Goal: Check status: Check status

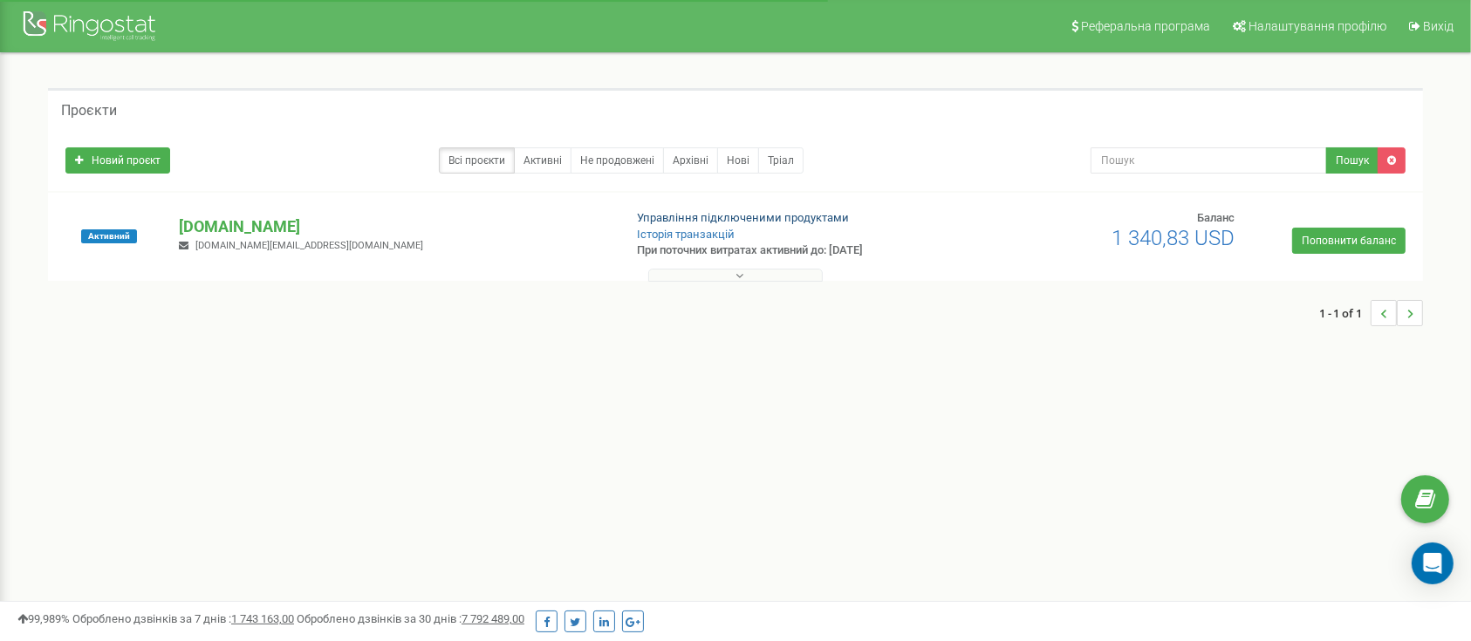
click at [720, 217] on link "Управління підключеними продуктами" at bounding box center [743, 217] width 212 height 13
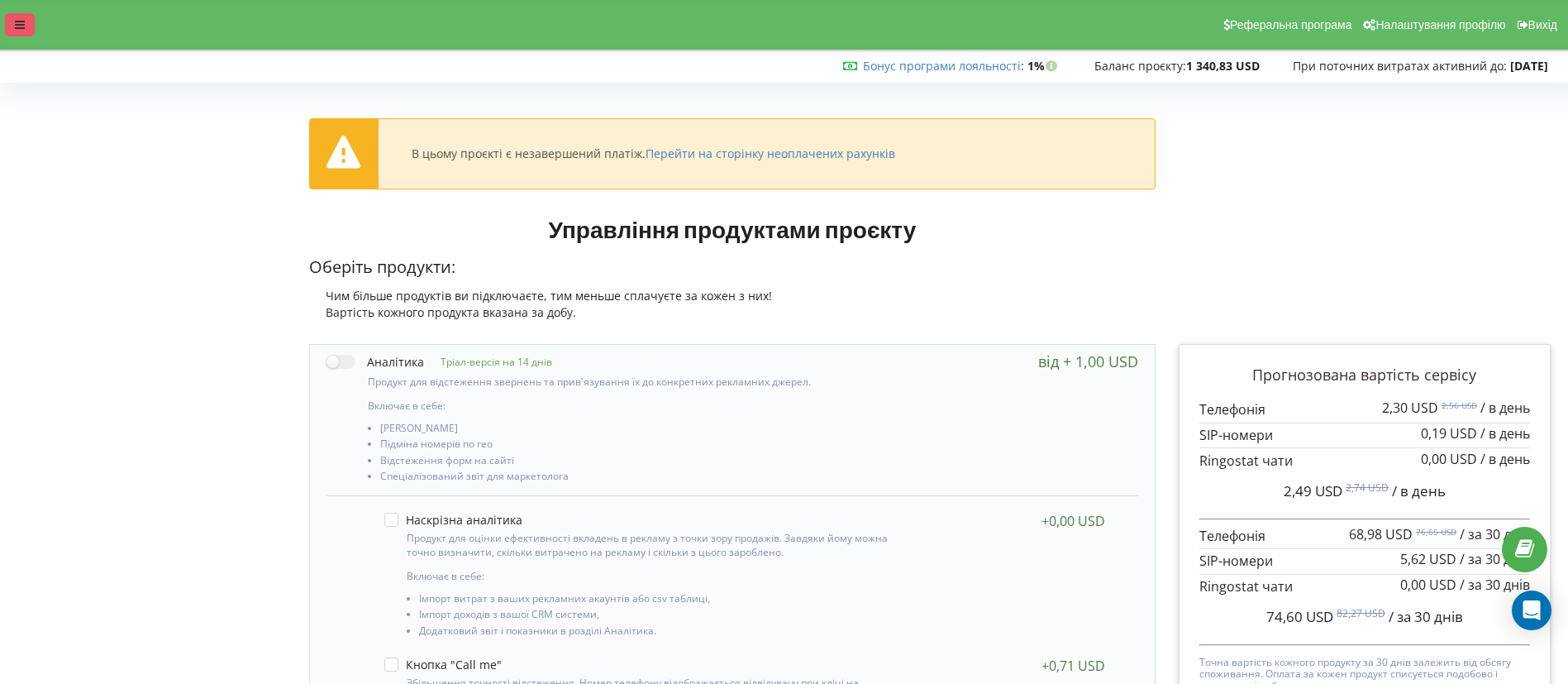
click at [15, 29] on icon at bounding box center [20, 25] width 9 height 11
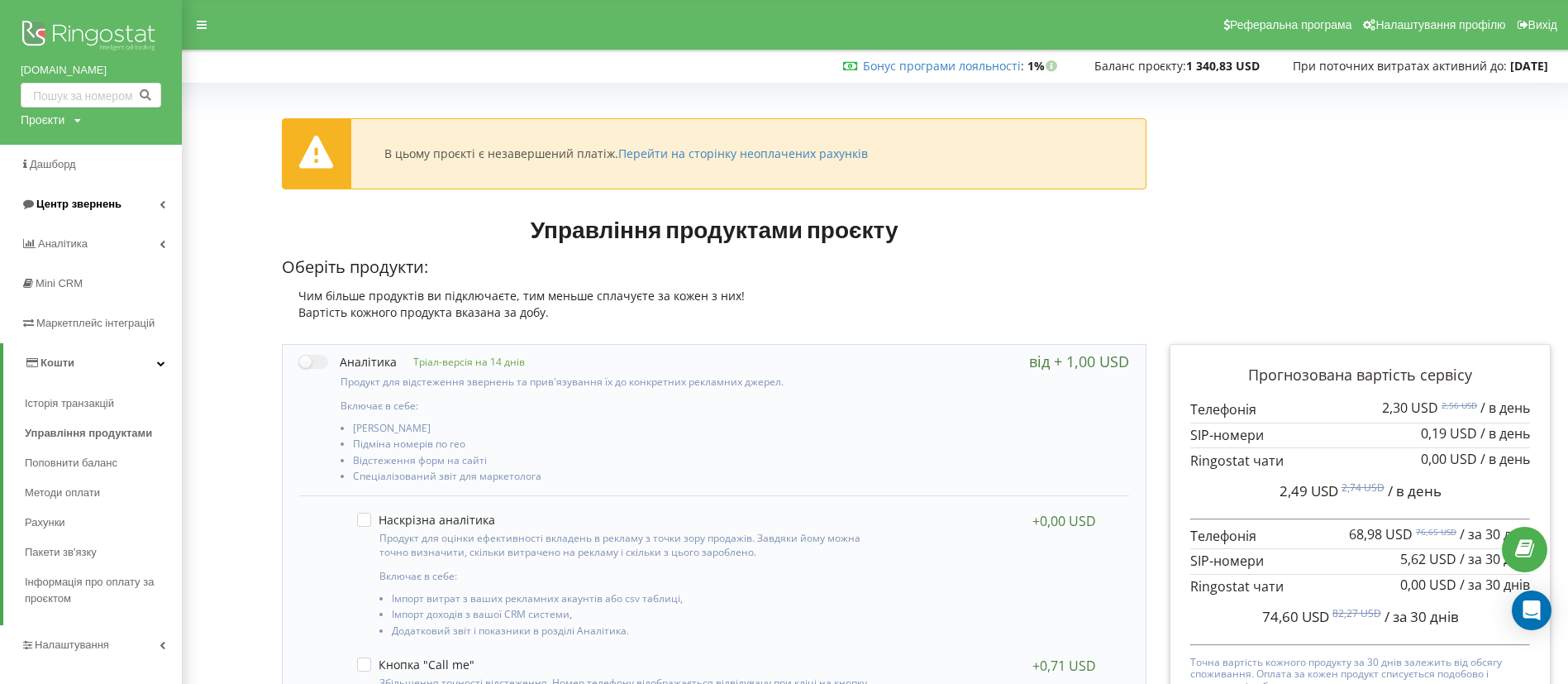
click at [59, 205] on span "Центр звернень" at bounding box center [79, 204] width 85 height 12
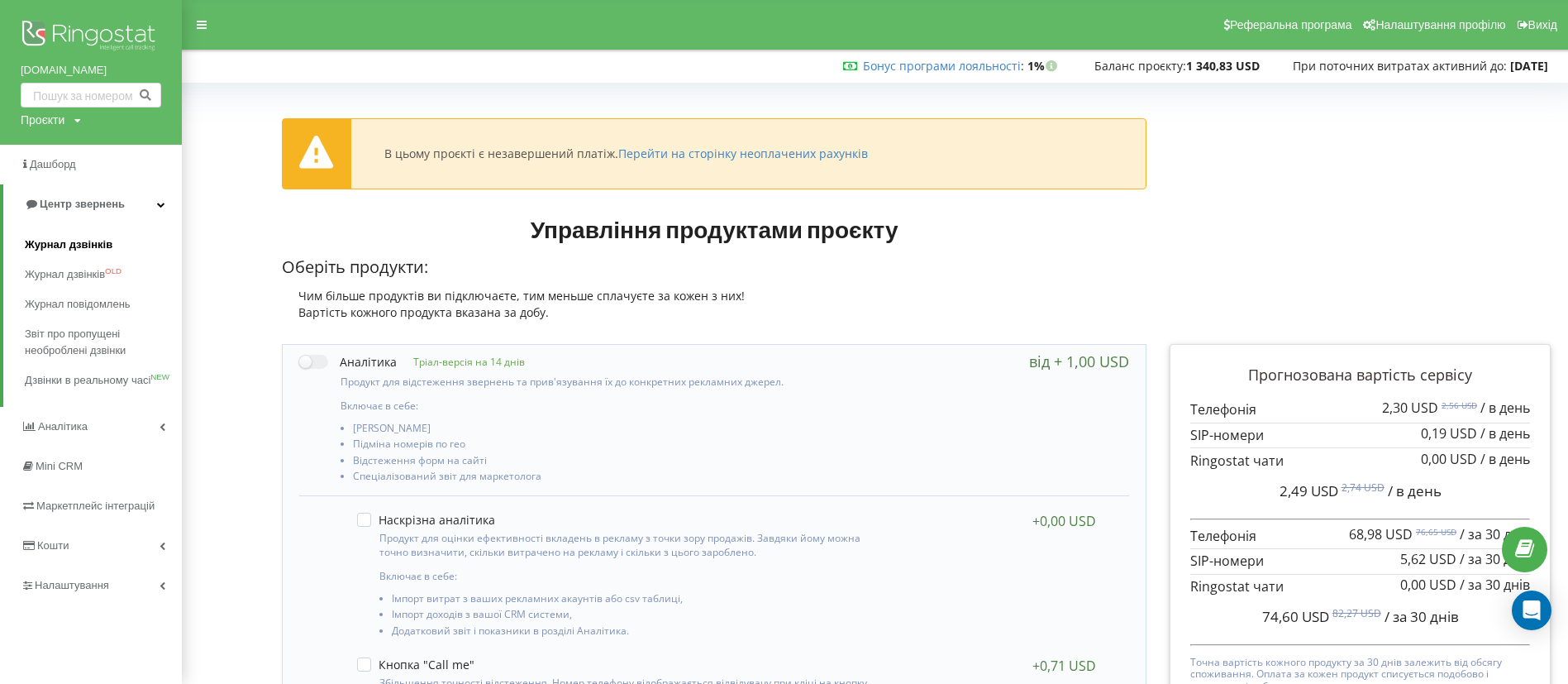
click at [93, 245] on span "Журнал дзвінків" at bounding box center [68, 244] width 87 height 16
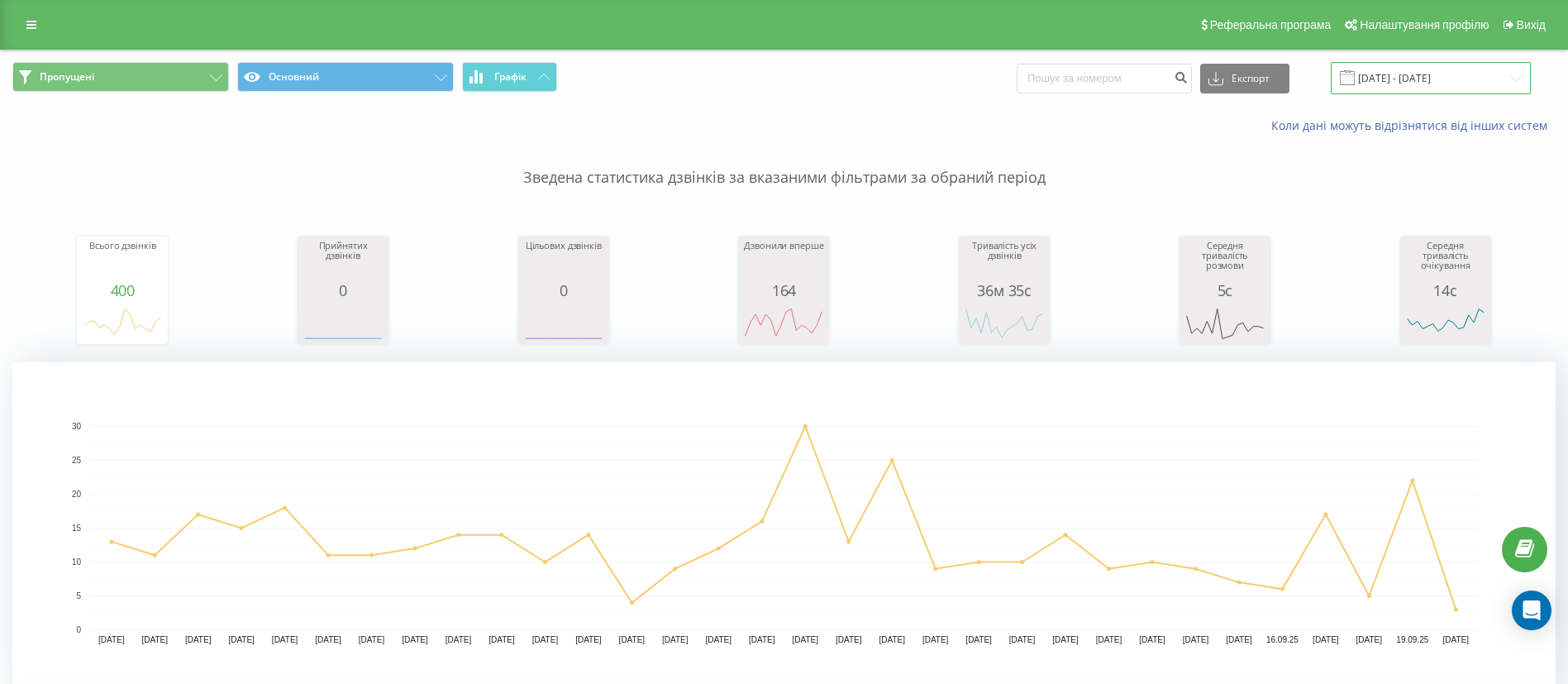
click at [1372, 82] on input "[DATE] - [DATE]" at bounding box center [1431, 78] width 200 height 32
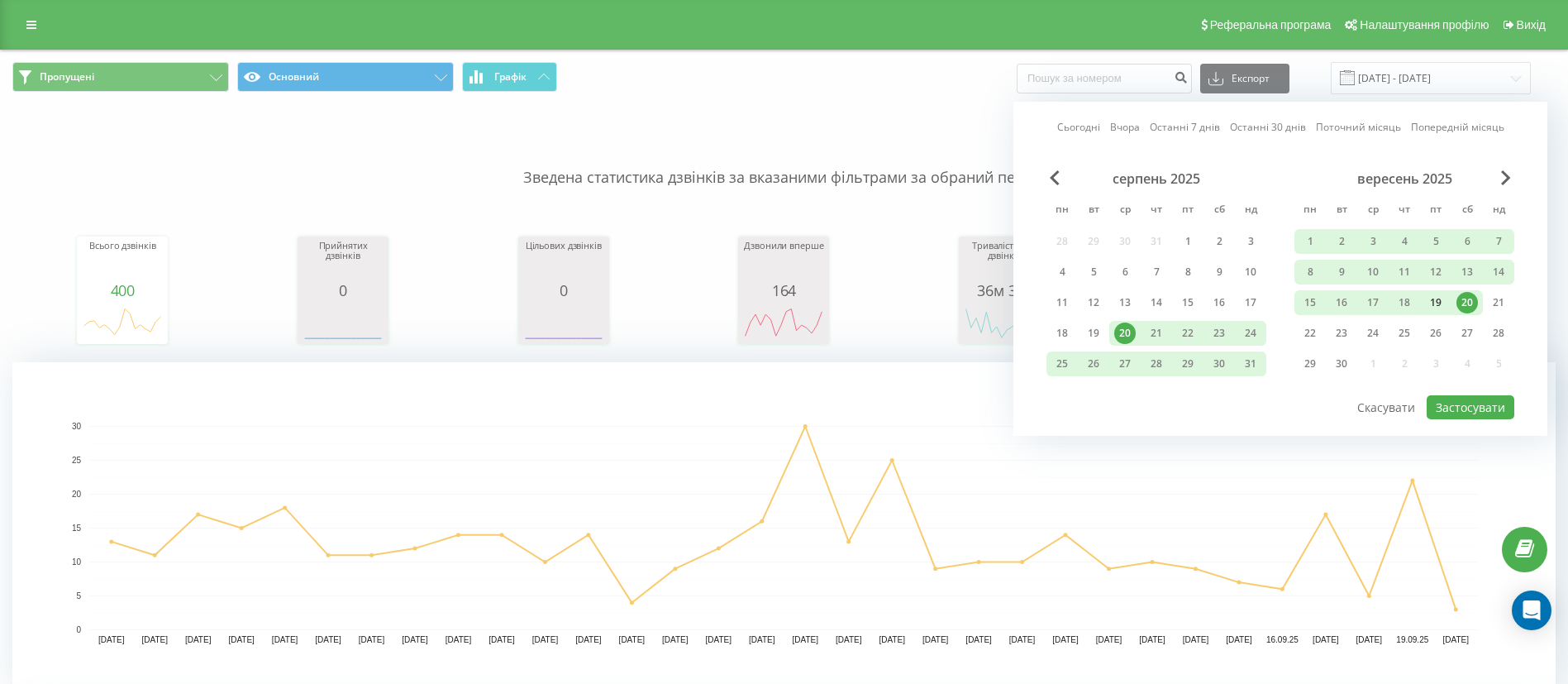
click at [1433, 303] on div "19" at bounding box center [1435, 302] width 22 height 22
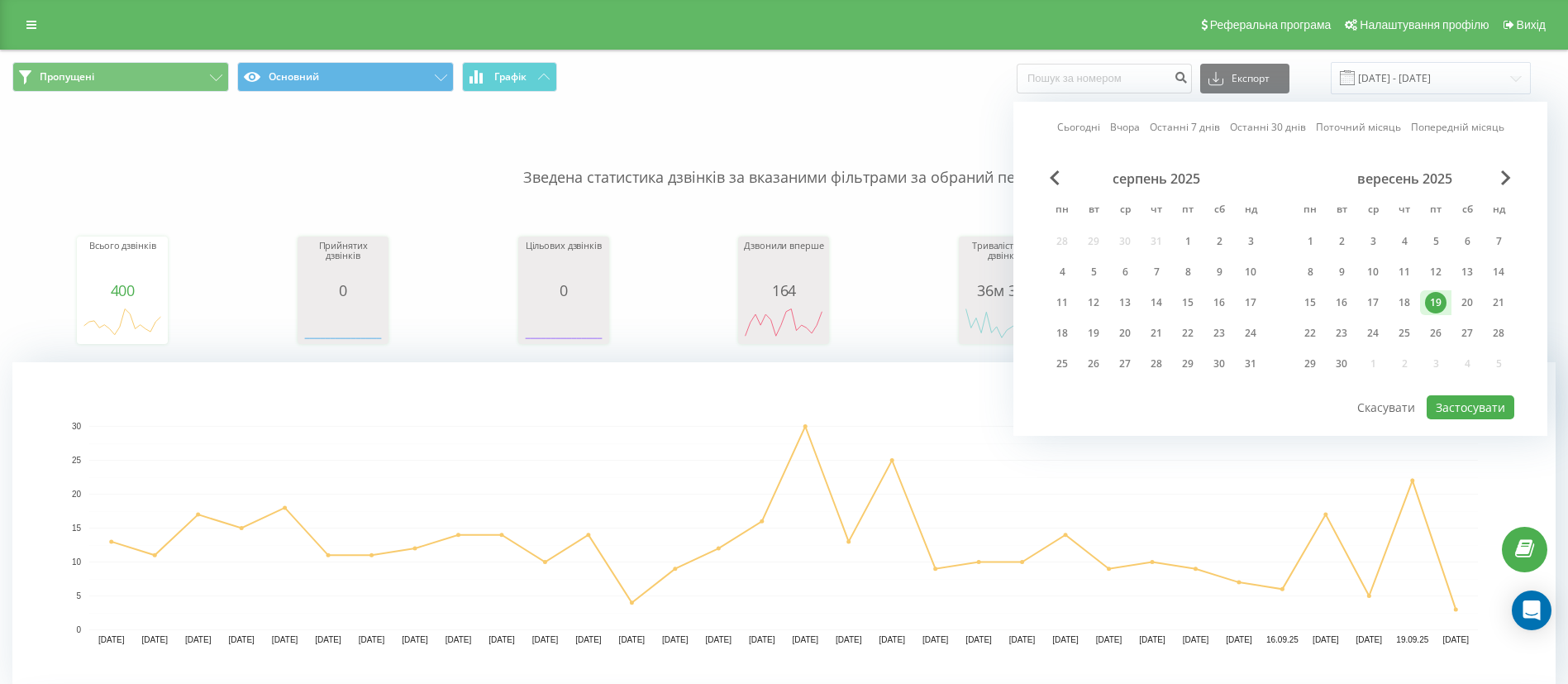
click at [1433, 303] on div "19" at bounding box center [1435, 302] width 22 height 22
click at [1467, 401] on button "Застосувати" at bounding box center [1470, 406] width 87 height 24
type input "[DATE] - [DATE]"
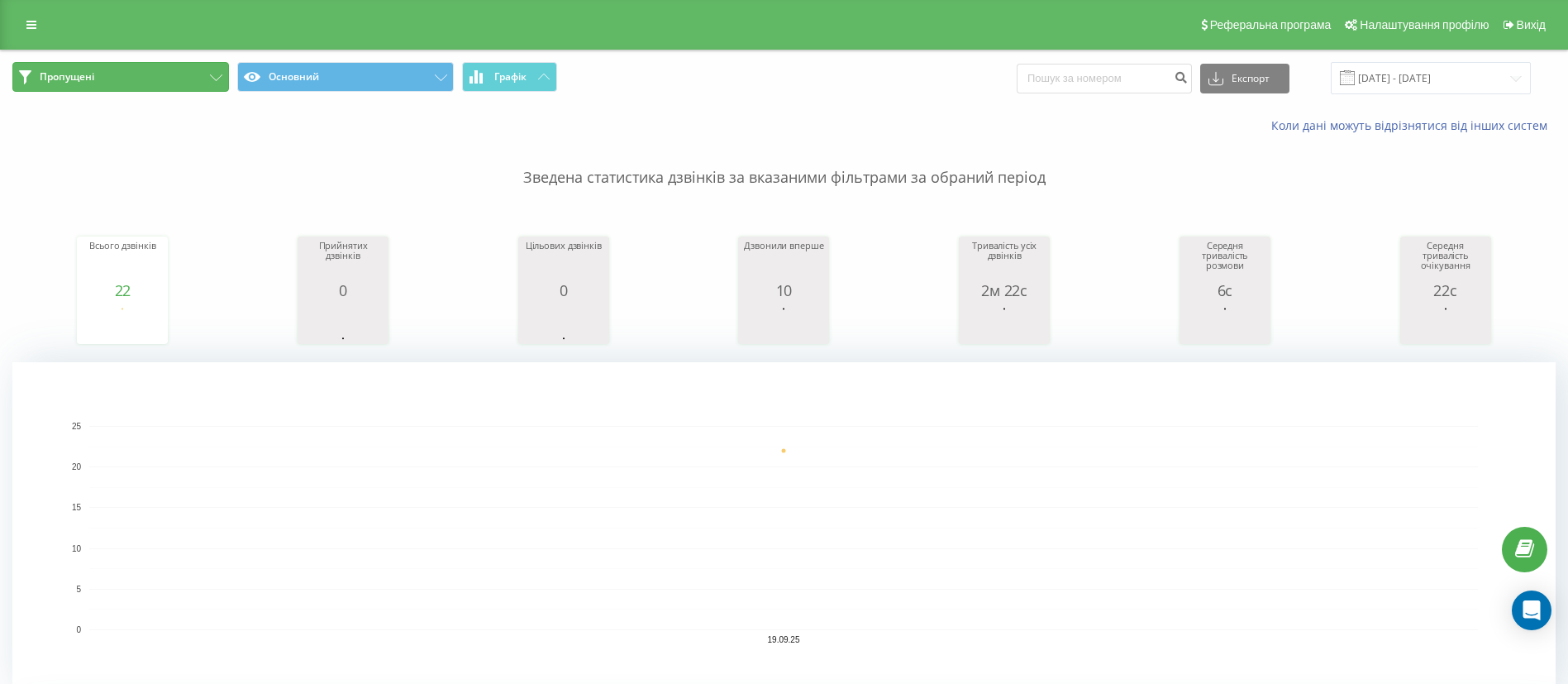
click at [94, 84] on button "Пропущені" at bounding box center [120, 76] width 217 height 29
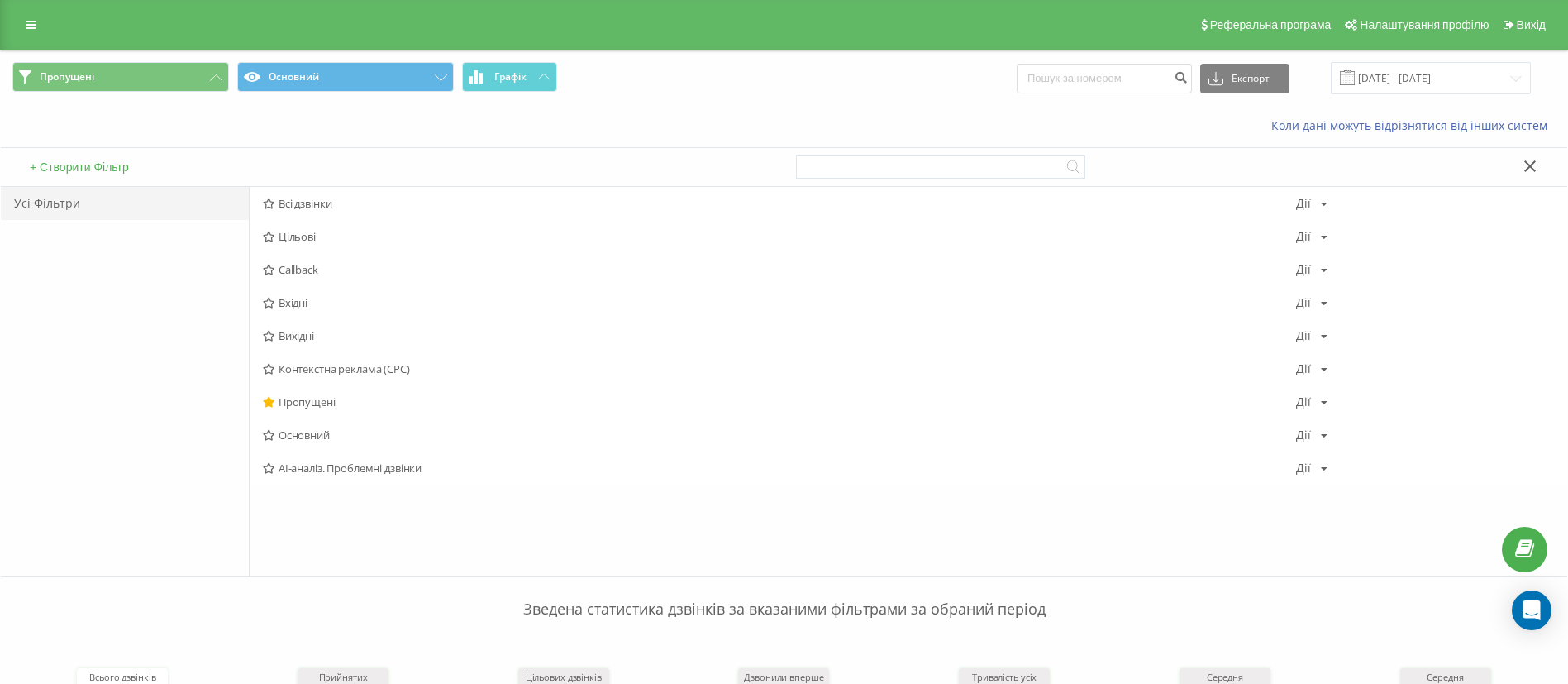
click at [305, 205] on span "Всі дзвінки" at bounding box center [779, 204] width 1034 height 11
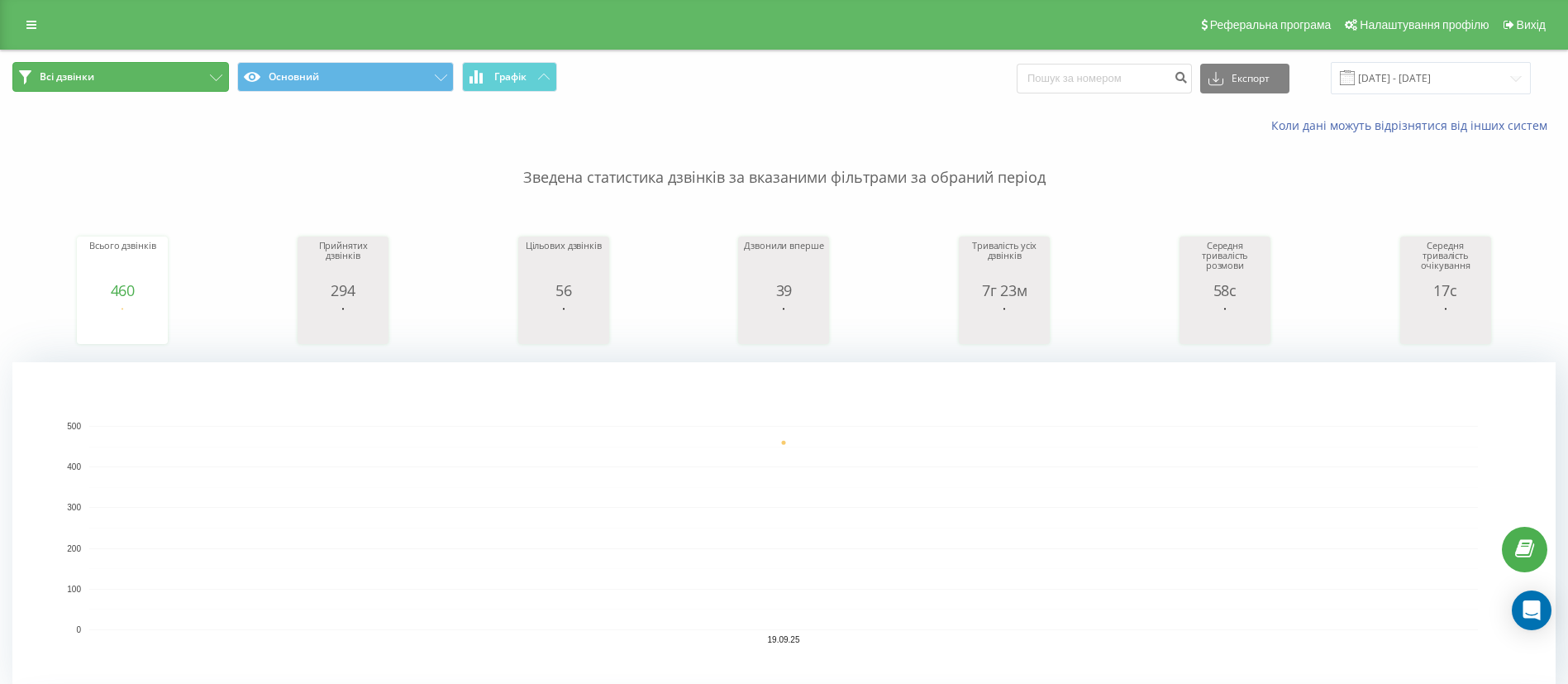
click at [93, 81] on span "Всі дзвінки" at bounding box center [67, 77] width 55 height 13
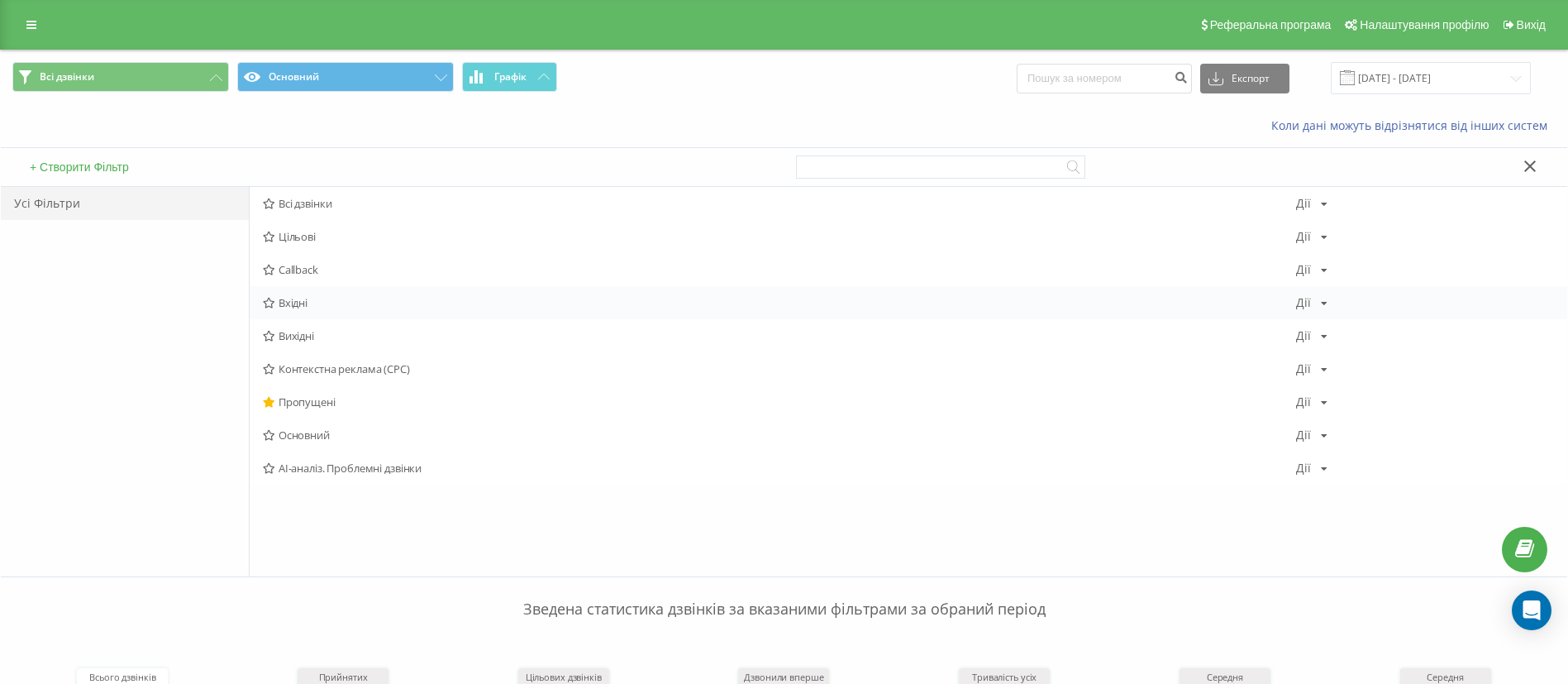
click at [292, 301] on span "Вхідні" at bounding box center [779, 302] width 1034 height 11
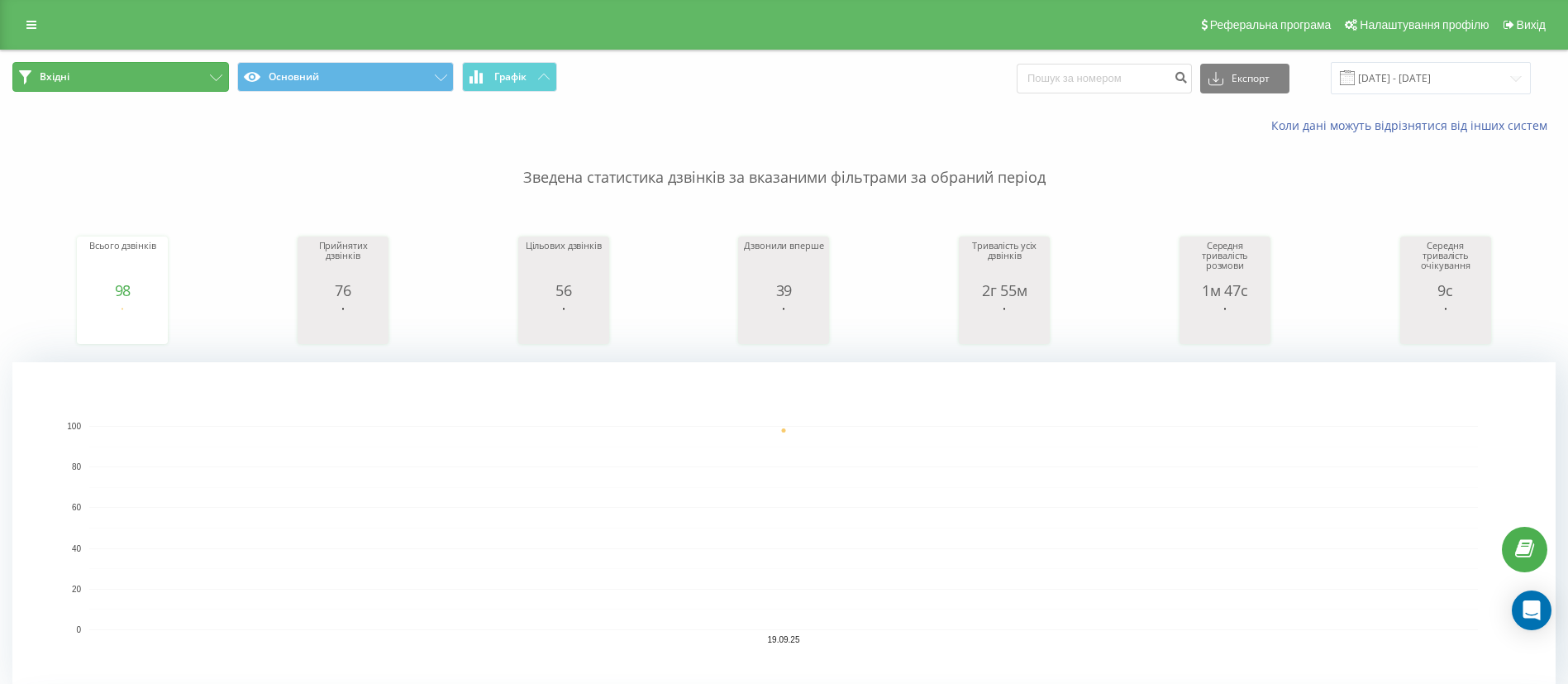
click at [80, 77] on button "Вхідні" at bounding box center [120, 76] width 217 height 29
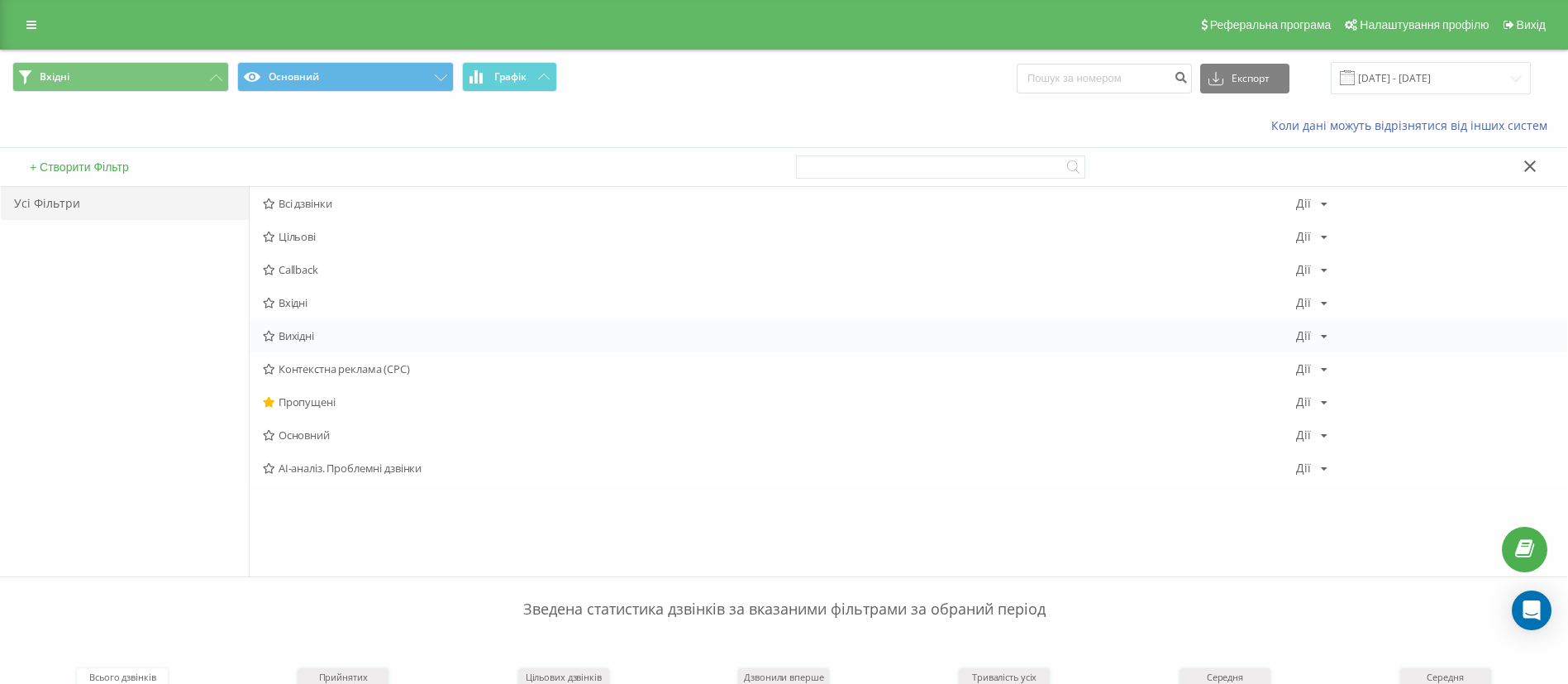
click at [316, 337] on span "Вихідні" at bounding box center [779, 335] width 1034 height 11
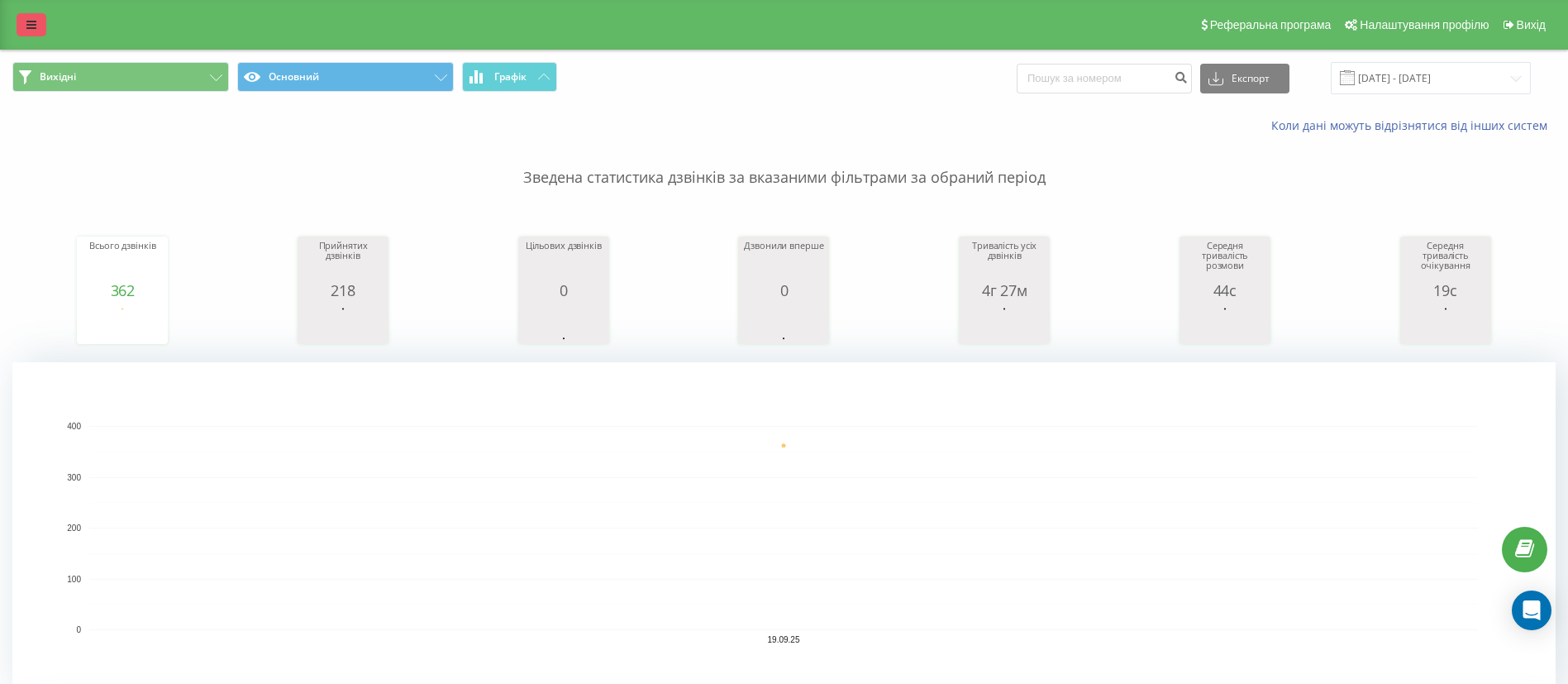
click at [22, 24] on link at bounding box center [30, 25] width 29 height 23
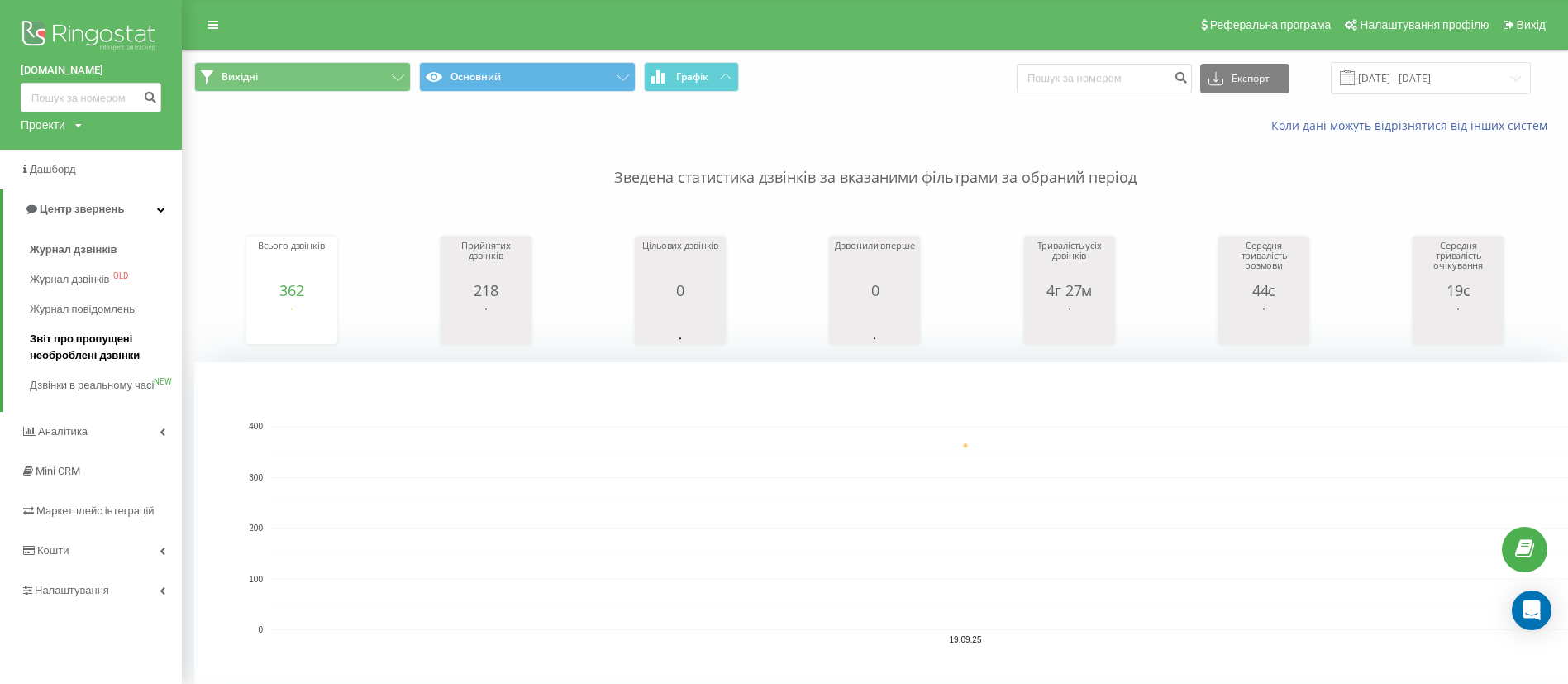
click at [81, 344] on span "Звіт про пропущені необроблені дзвінки" at bounding box center [101, 347] width 144 height 33
click at [70, 340] on span "Звіт про пропущені необроблені дзвінки" at bounding box center [101, 347] width 144 height 33
